Goal: Navigation & Orientation: Find specific page/section

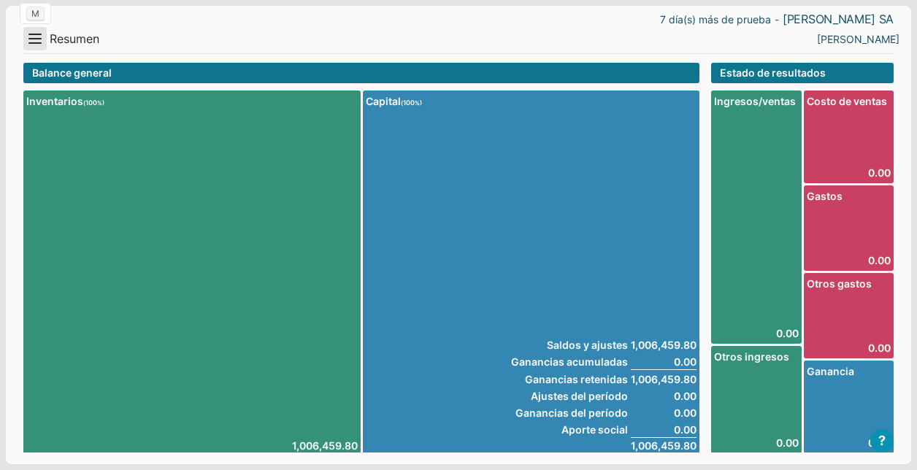
click at [28, 39] on button "Menu" at bounding box center [34, 38] width 23 height 23
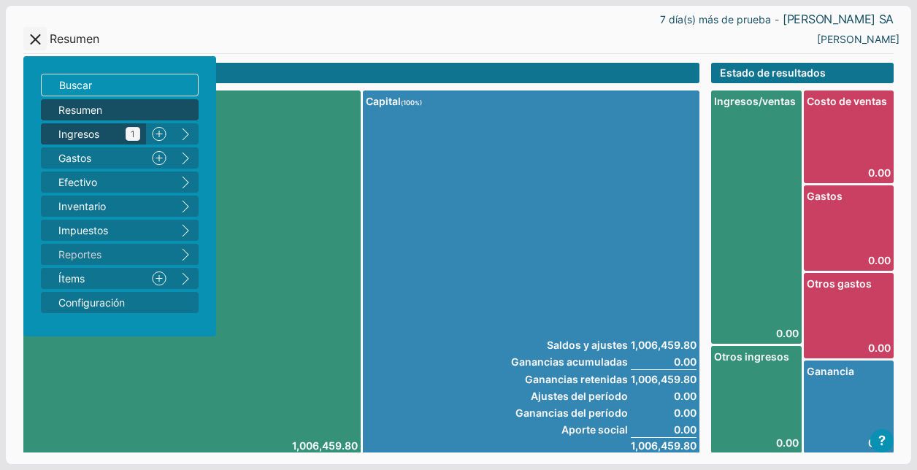
click at [82, 135] on span "Ingresos 1" at bounding box center [99, 133] width 82 height 15
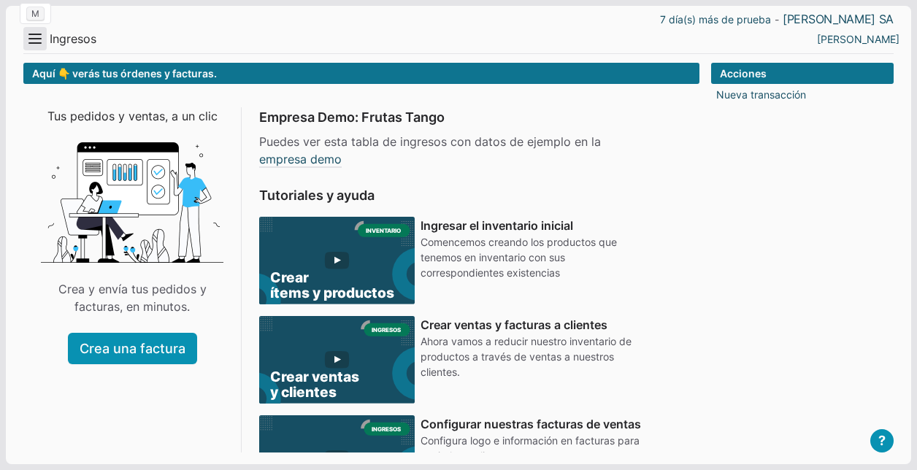
click at [40, 31] on button "Menu" at bounding box center [34, 38] width 23 height 23
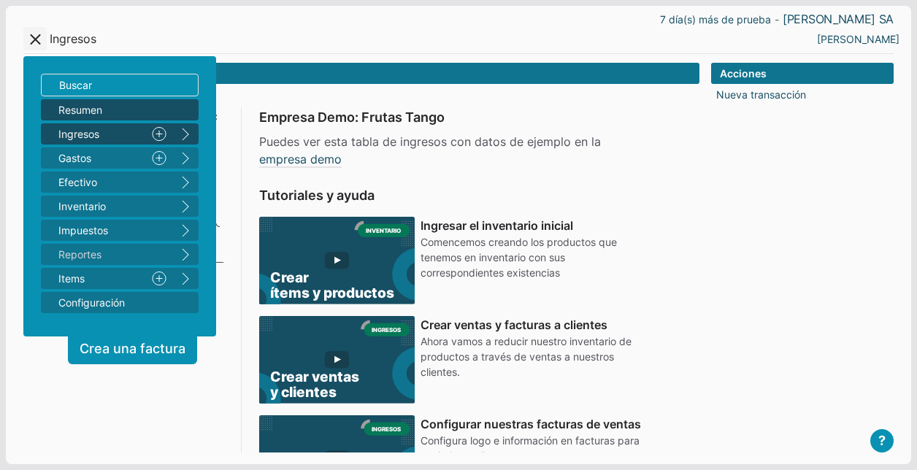
click at [91, 107] on span "Resumen" at bounding box center [112, 109] width 108 height 15
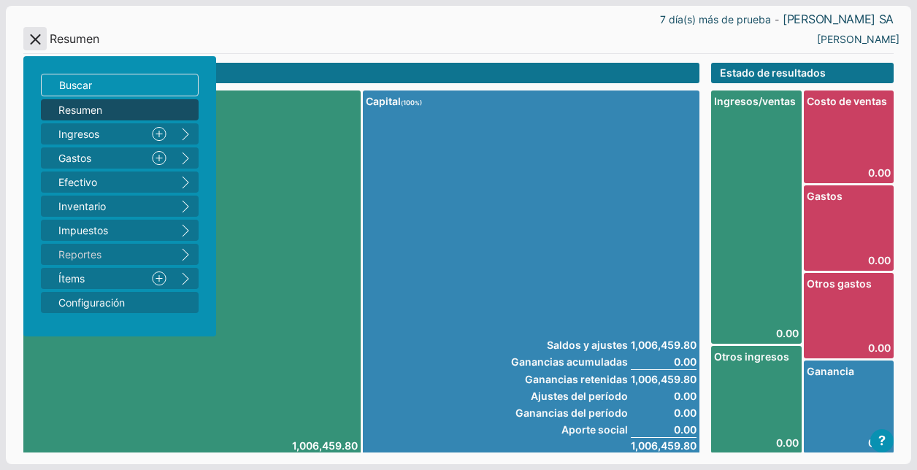
click at [30, 39] on button "Menu" at bounding box center [34, 38] width 23 height 23
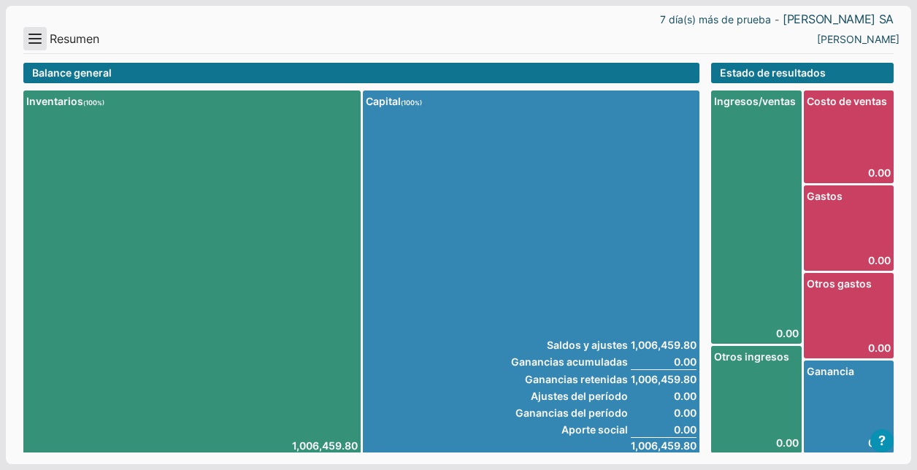
click at [30, 39] on button "Menu" at bounding box center [34, 38] width 23 height 23
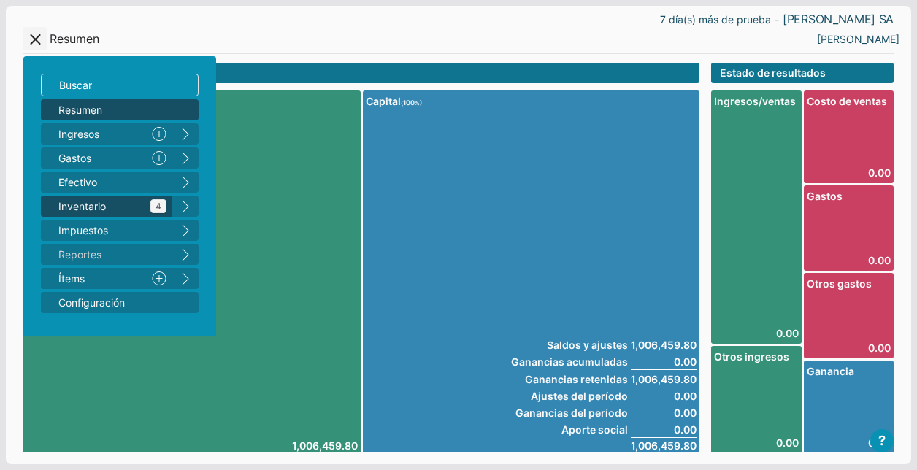
click at [81, 212] on span "Inventario 4" at bounding box center [112, 206] width 108 height 15
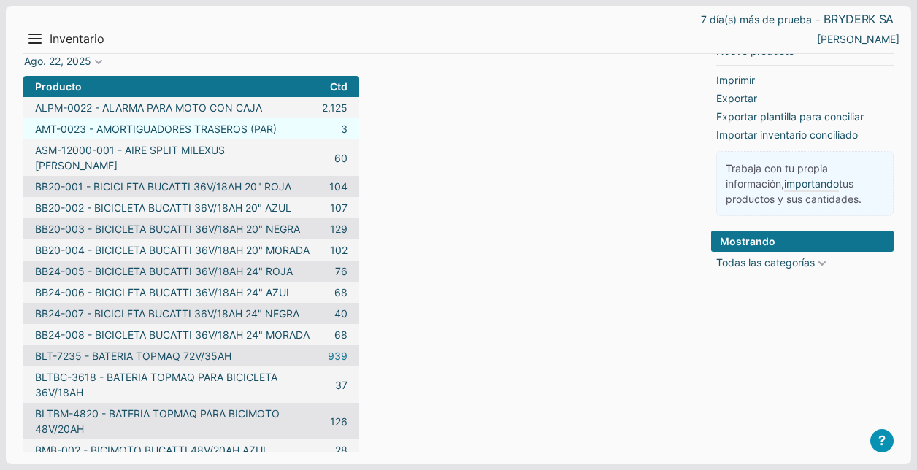
scroll to position [252, 0]
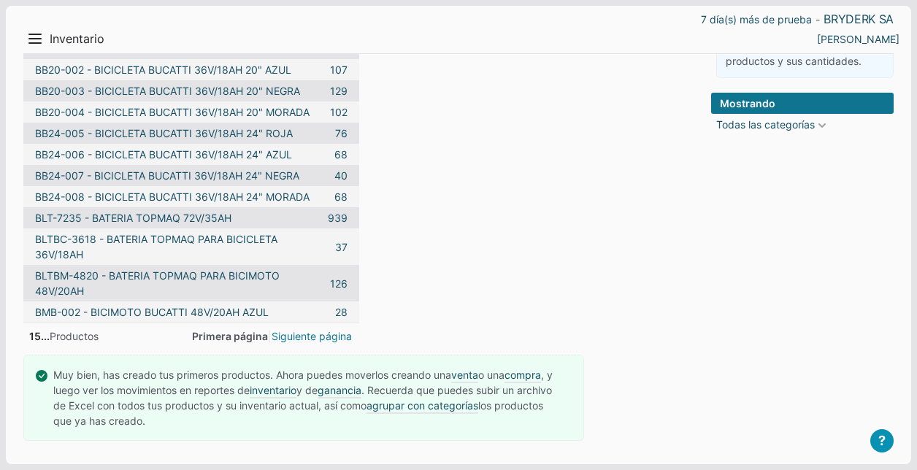
click at [299, 336] on link "Siguiente página" at bounding box center [312, 336] width 80 height 15
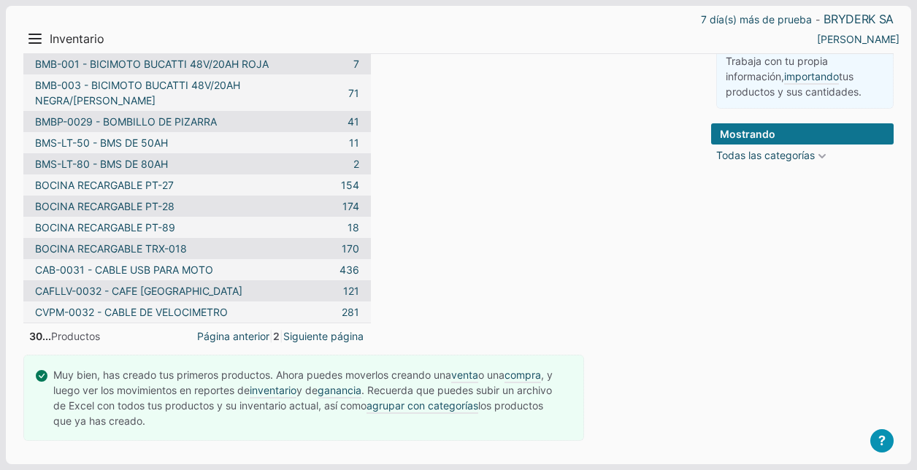
scroll to position [206, 0]
click at [302, 340] on link "Siguiente página" at bounding box center [323, 336] width 80 height 15
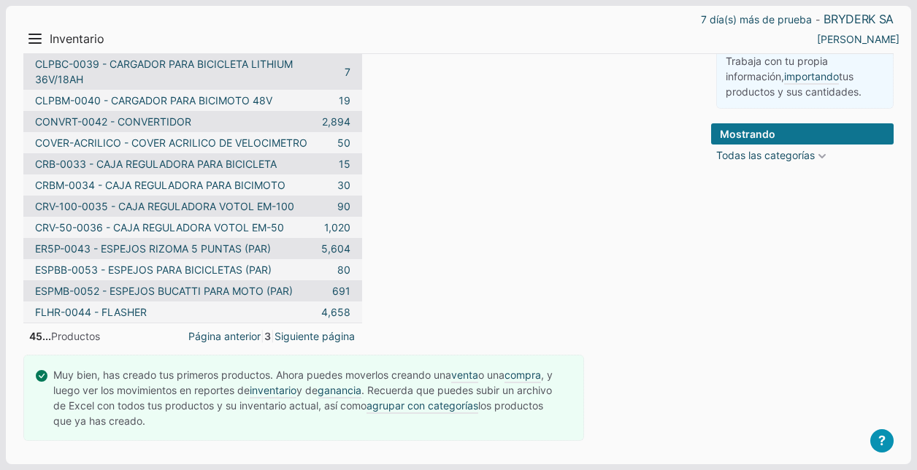
click at [302, 340] on link "Siguiente página" at bounding box center [314, 336] width 80 height 15
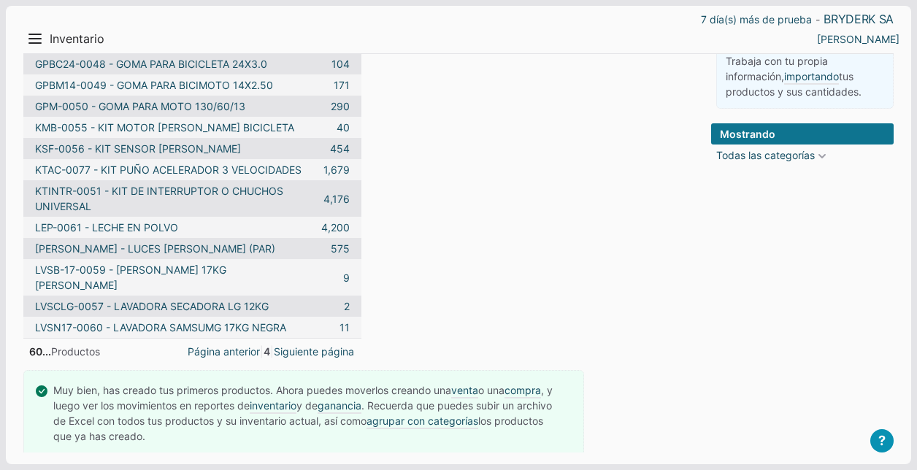
click at [302, 344] on link "Siguiente página" at bounding box center [314, 351] width 80 height 15
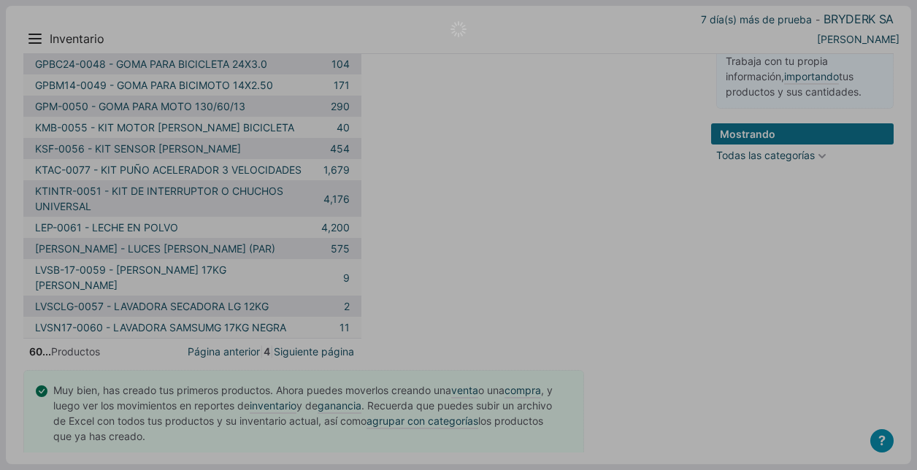
scroll to position [221, 0]
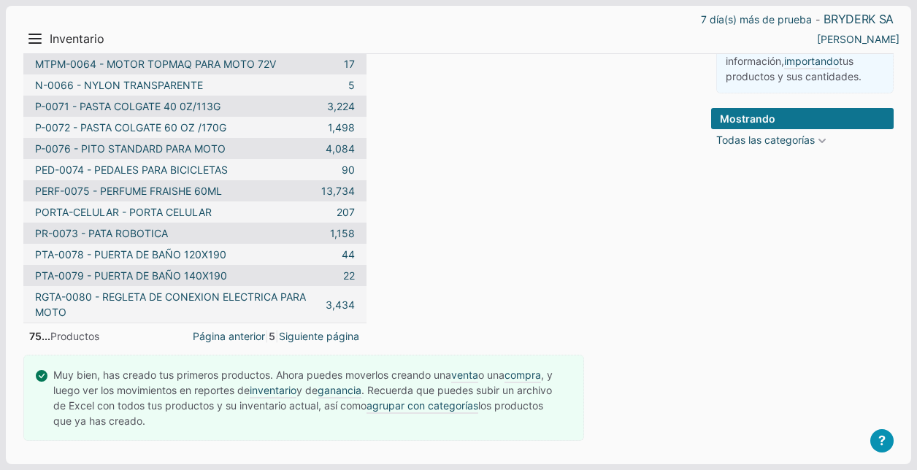
click at [302, 340] on link "Siguiente página" at bounding box center [319, 336] width 80 height 15
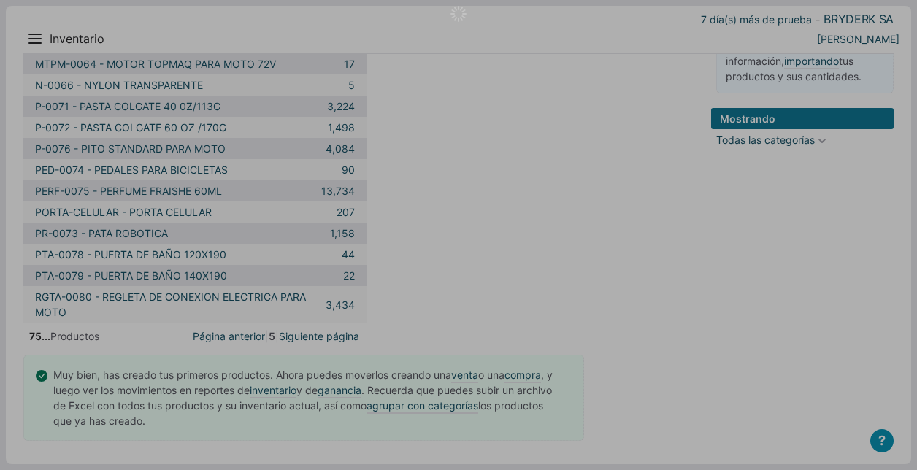
scroll to position [21, 0]
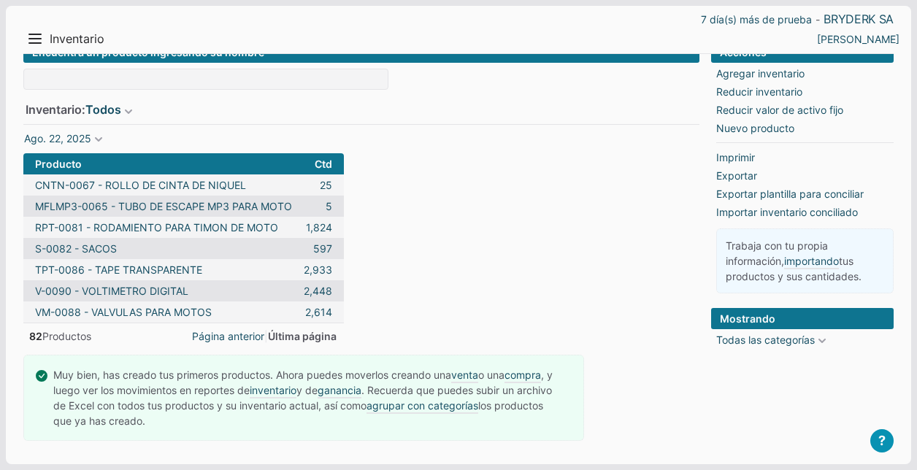
click at [302, 340] on span "Última página" at bounding box center [302, 336] width 69 height 12
click at [258, 339] on link "Página anterior" at bounding box center [228, 336] width 72 height 15
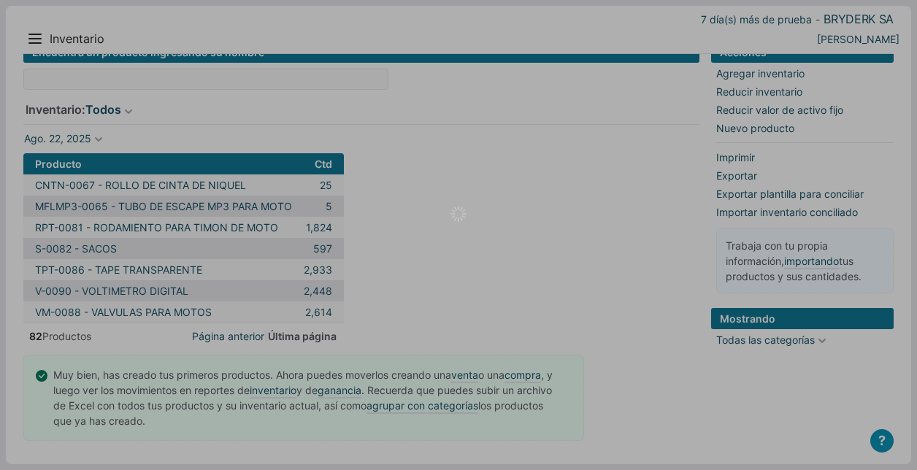
scroll to position [221, 0]
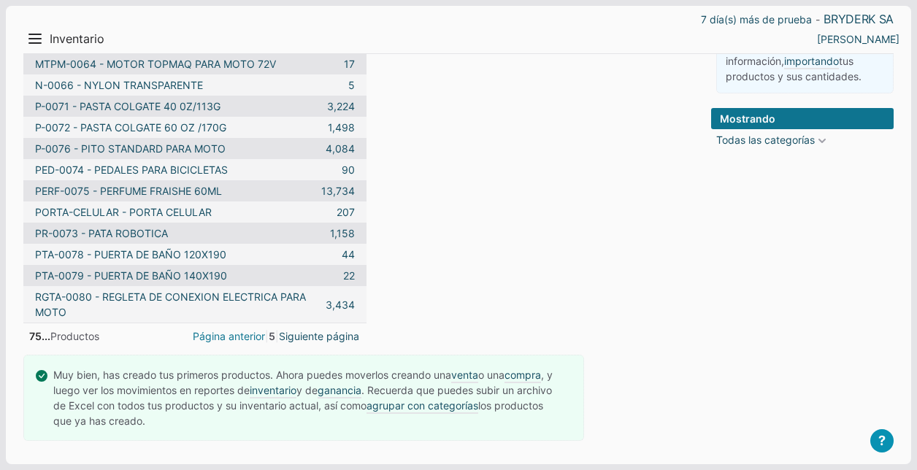
click at [242, 337] on link "Página anterior" at bounding box center [229, 336] width 72 height 15
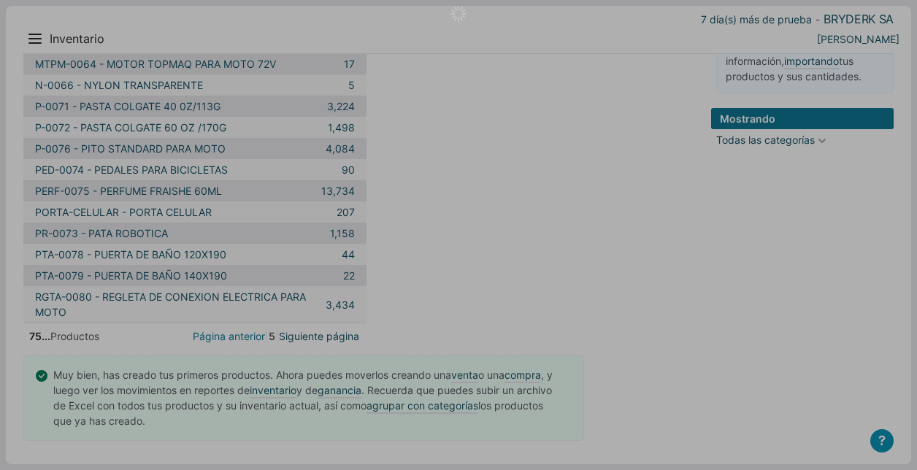
scroll to position [206, 0]
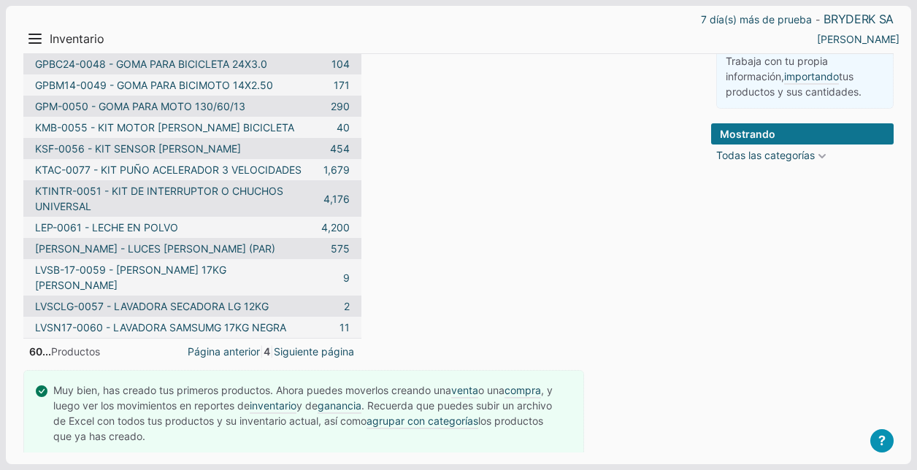
click at [242, 344] on link "Página anterior" at bounding box center [224, 351] width 72 height 15
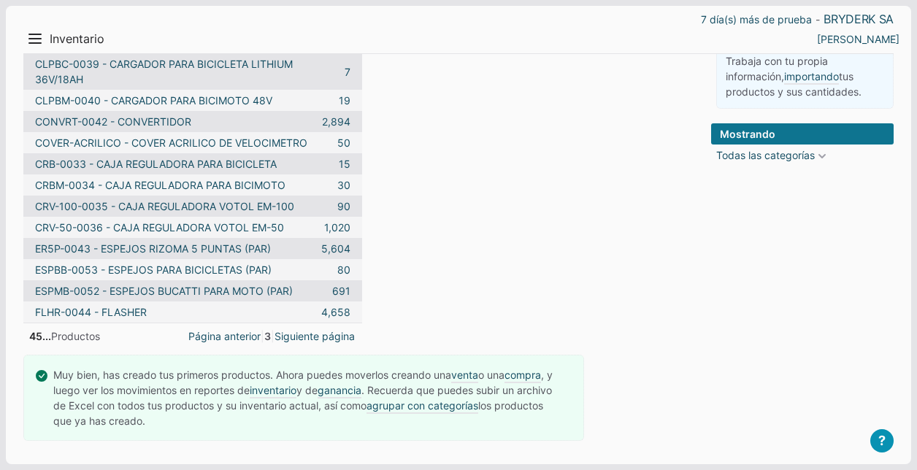
click at [242, 337] on link "Página anterior" at bounding box center [224, 336] width 72 height 15
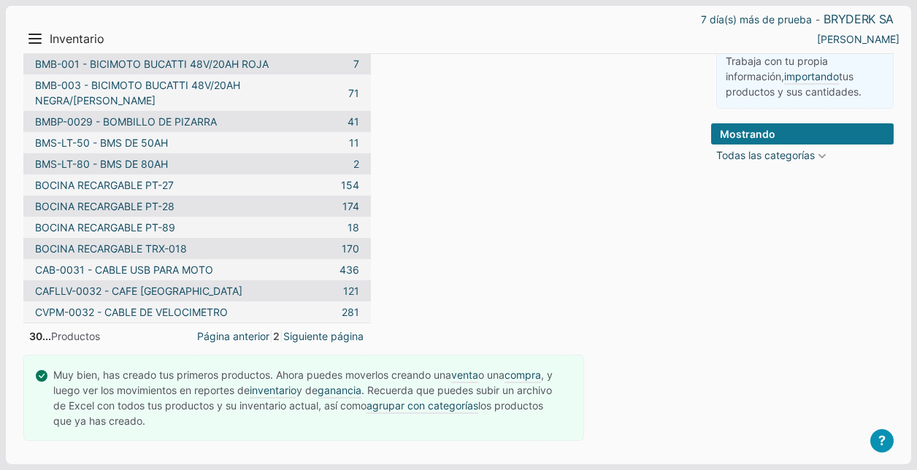
click at [242, 337] on link "Página anterior" at bounding box center [233, 336] width 72 height 15
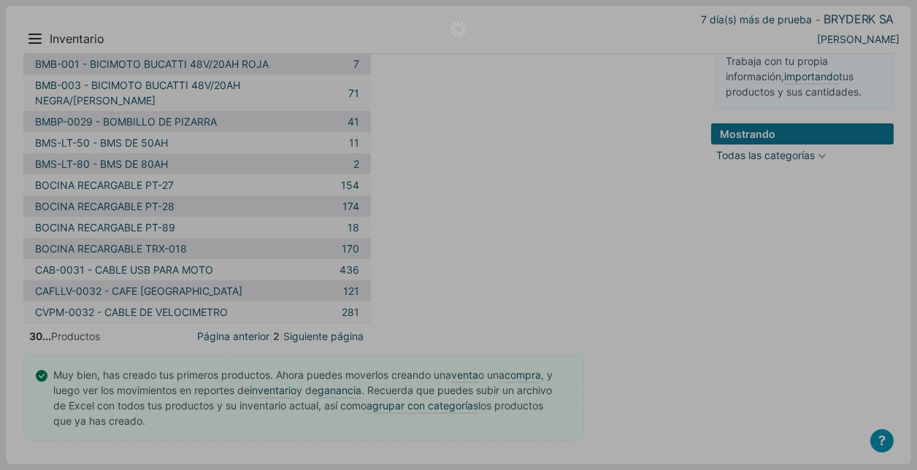
scroll to position [252, 0]
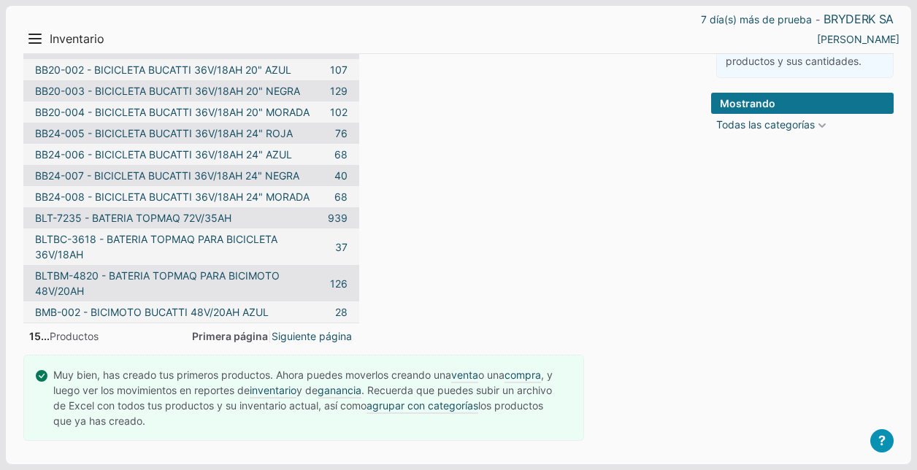
click at [242, 337] on span "Primera página" at bounding box center [230, 336] width 76 height 12
click at [241, 336] on span "Primera página" at bounding box center [230, 336] width 76 height 12
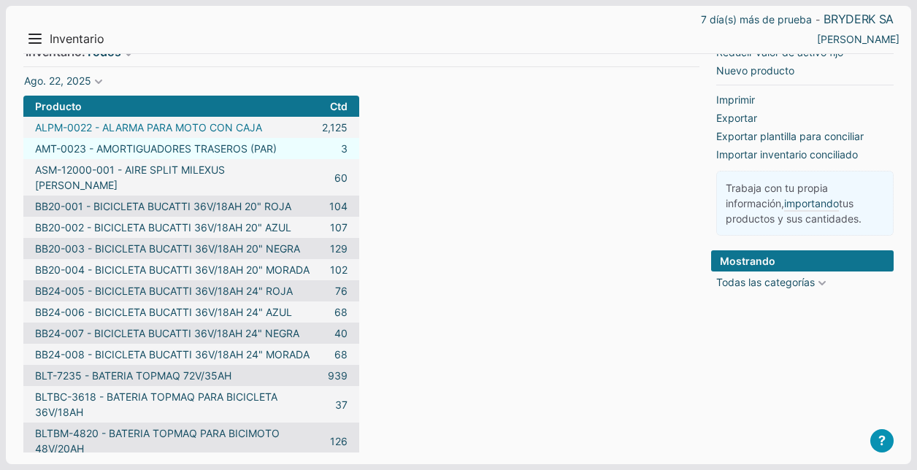
scroll to position [0, 0]
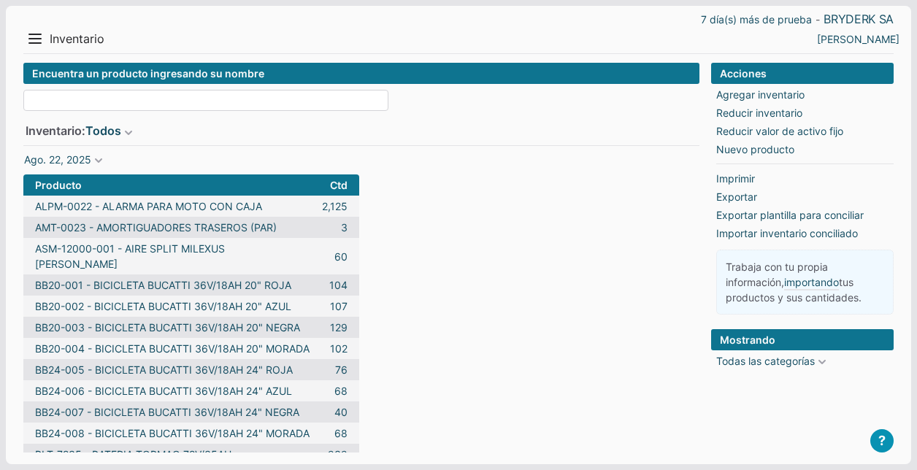
click at [209, 98] on input at bounding box center [205, 100] width 365 height 21
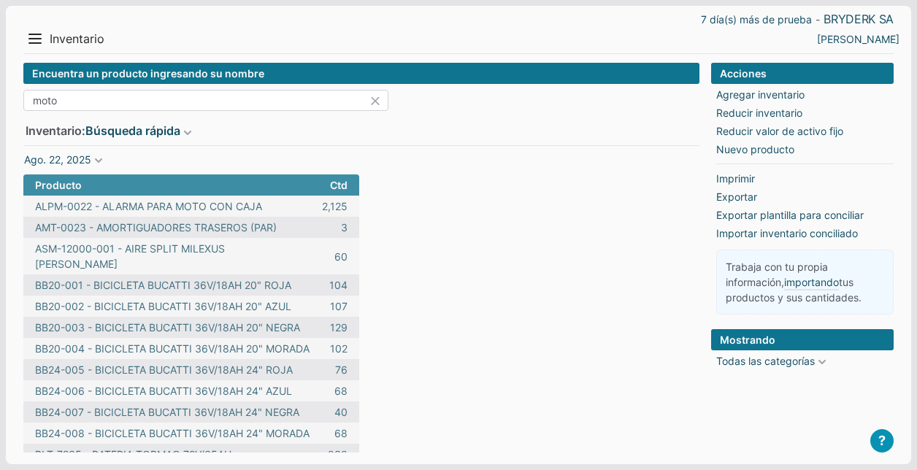
type input "moto"
click at [372, 103] on icon at bounding box center [379, 100] width 20 height 21
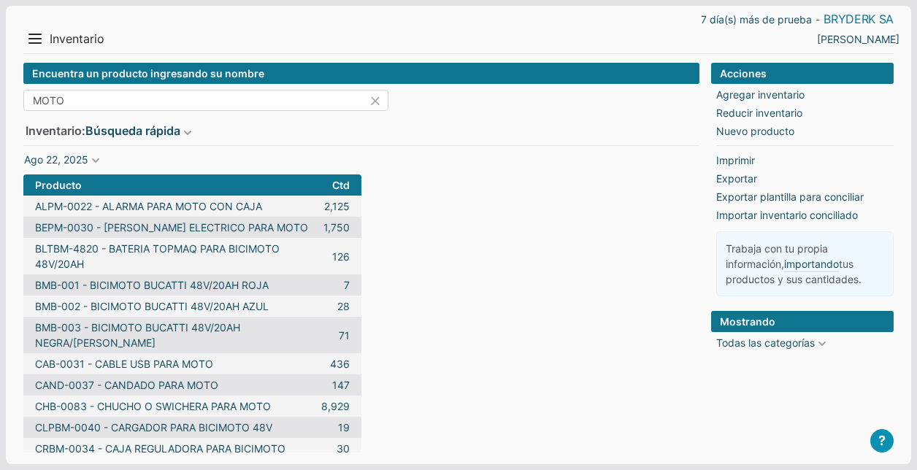
type input "MOTO"
click at [865, 17] on link "BRYDERK SA" at bounding box center [858, 19] width 70 height 15
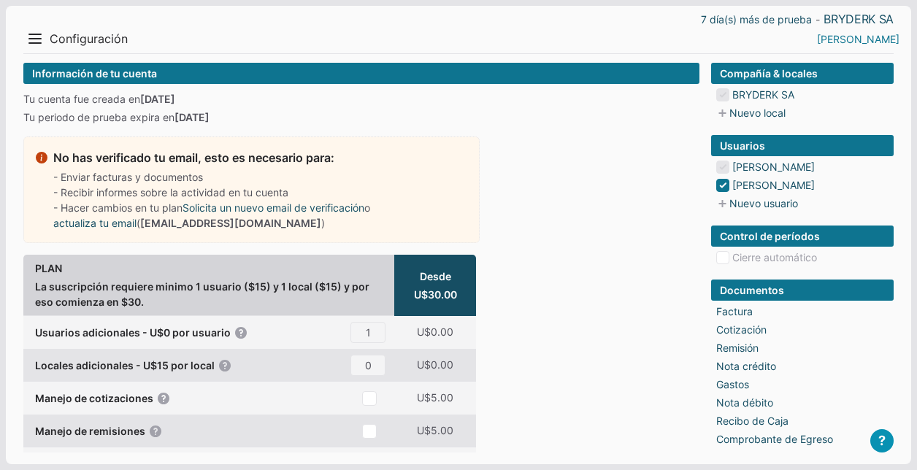
click at [881, 38] on link "[PERSON_NAME]" at bounding box center [858, 38] width 82 height 15
click at [852, 93] on li "Salir" at bounding box center [868, 90] width 66 height 21
